Goal: Information Seeking & Learning: Learn about a topic

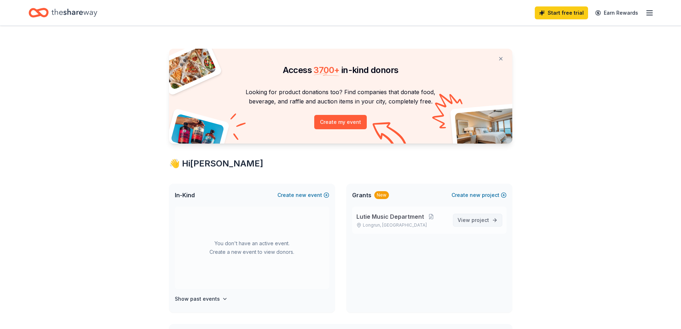
click at [492, 219] on link "View project" at bounding box center [477, 220] width 49 height 13
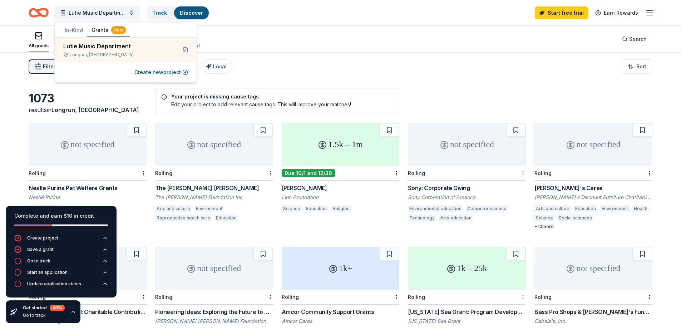
click at [262, 79] on div "Filter 1 Eligibility Education CyberGrants Local Sort" at bounding box center [340, 66] width 681 height 29
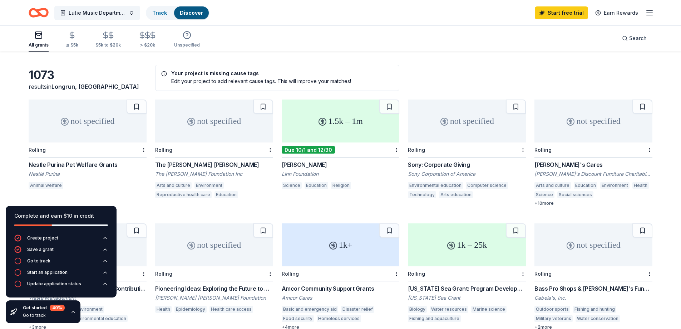
scroll to position [36, 0]
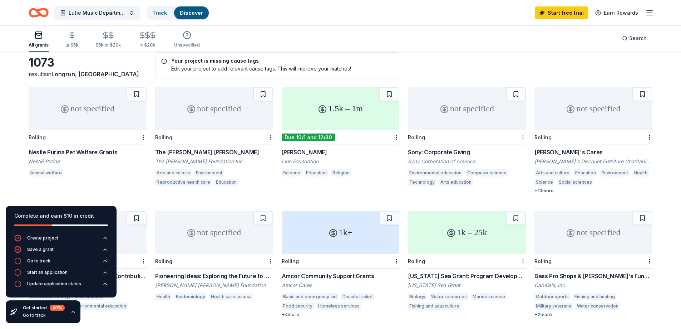
click at [455, 152] on div "Sony: Corporate Giving" at bounding box center [467, 152] width 118 height 9
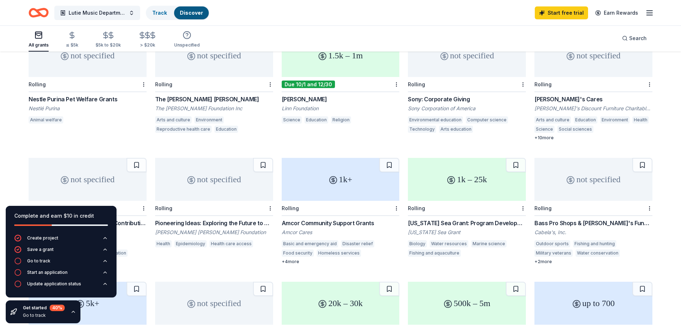
scroll to position [72, 0]
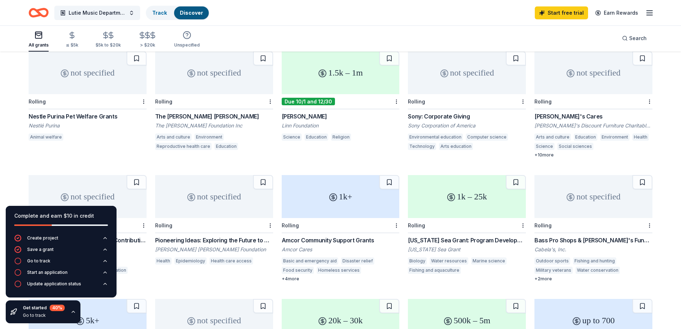
click at [189, 117] on div "The [PERSON_NAME] [PERSON_NAME]" at bounding box center [214, 116] width 118 height 9
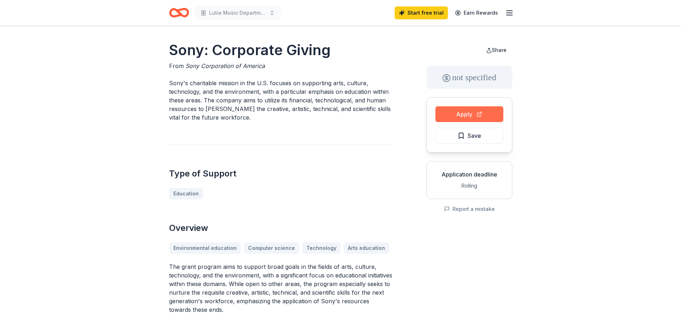
click at [464, 110] on button "Apply" at bounding box center [470, 114] width 68 height 16
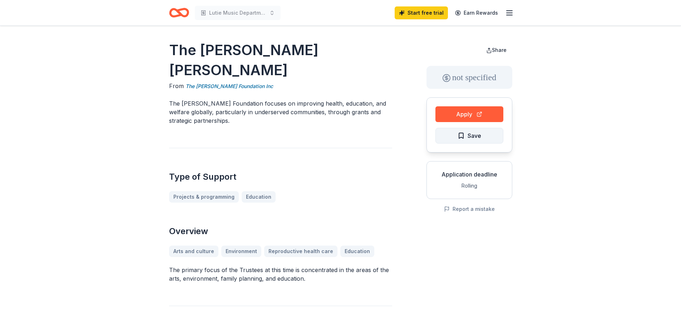
click at [472, 136] on span "Save" at bounding box center [475, 135] width 14 height 9
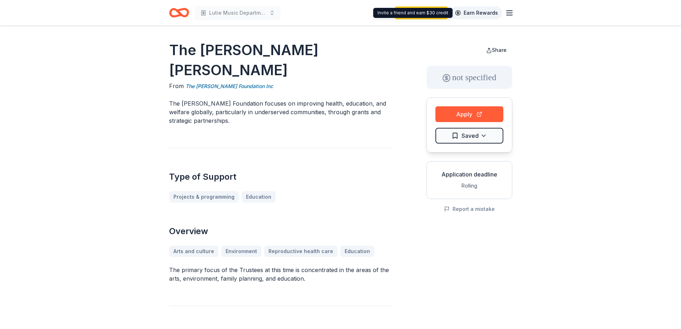
click at [479, 14] on link "Earn Rewards" at bounding box center [476, 12] width 51 height 13
